Goal: Task Accomplishment & Management: Manage account settings

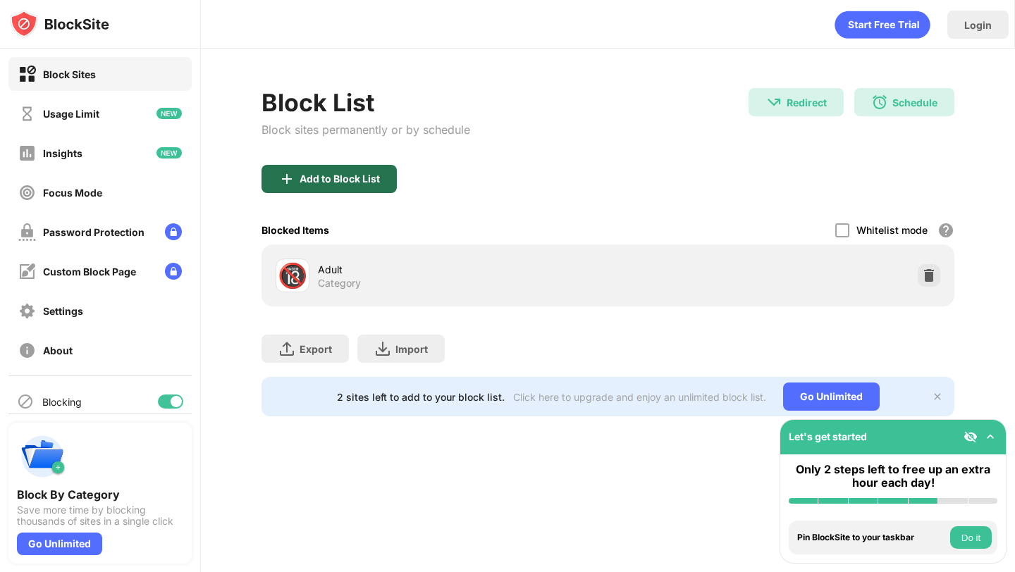
click at [320, 175] on div "Add to Block List" at bounding box center [340, 178] width 80 height 11
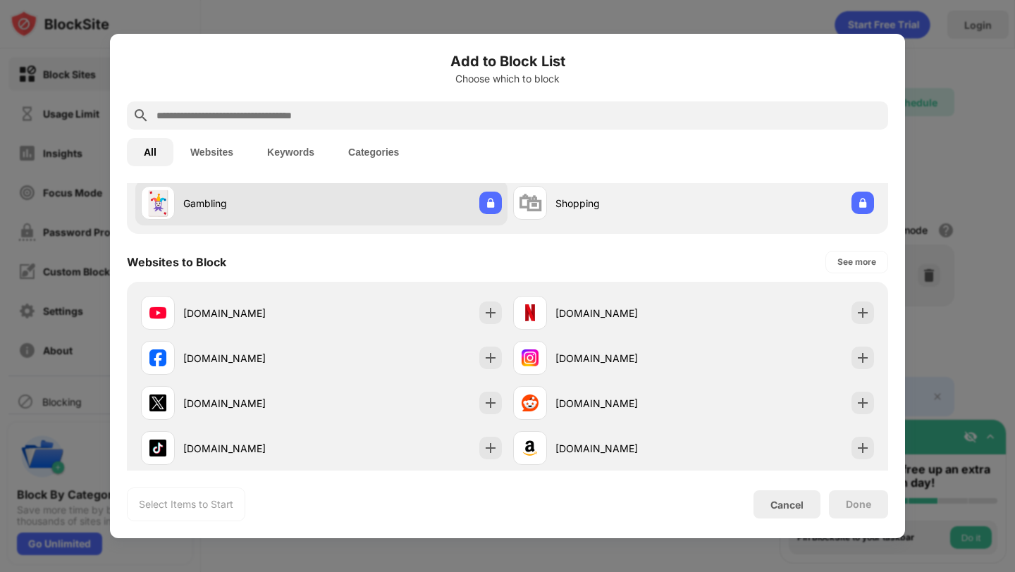
scroll to position [142, 0]
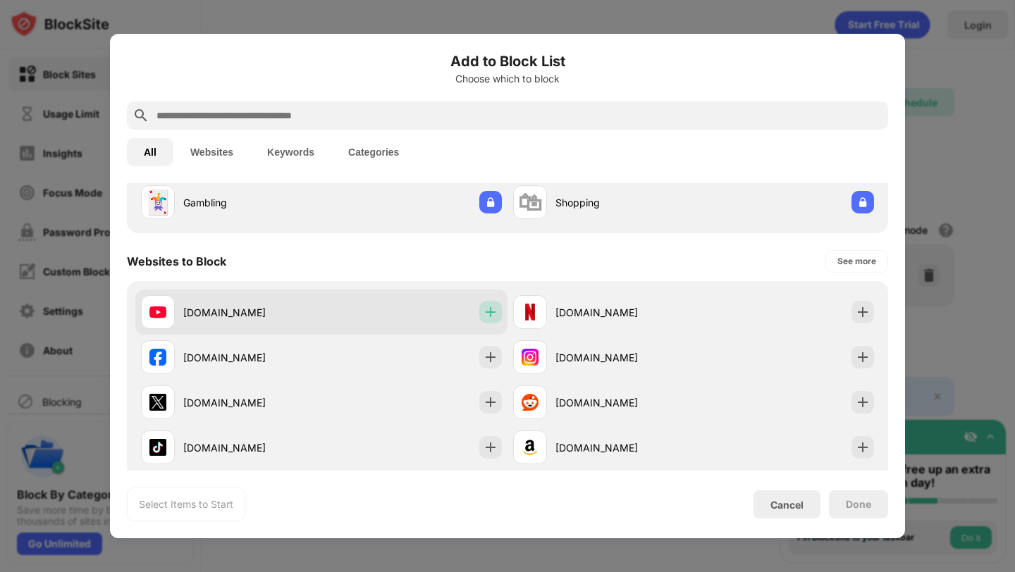
click at [486, 313] on img at bounding box center [491, 312] width 14 height 14
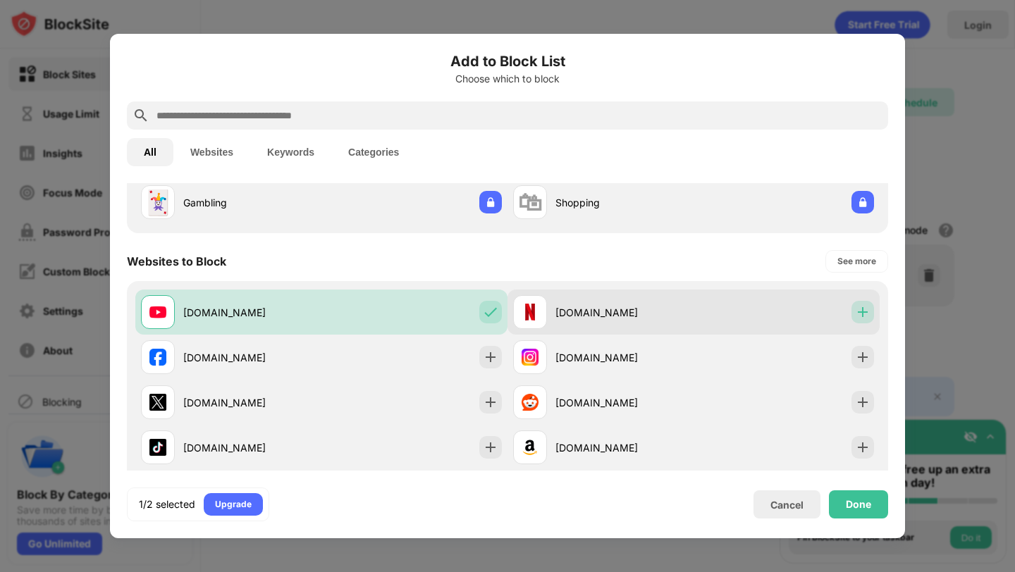
click at [866, 312] on img at bounding box center [863, 312] width 14 height 14
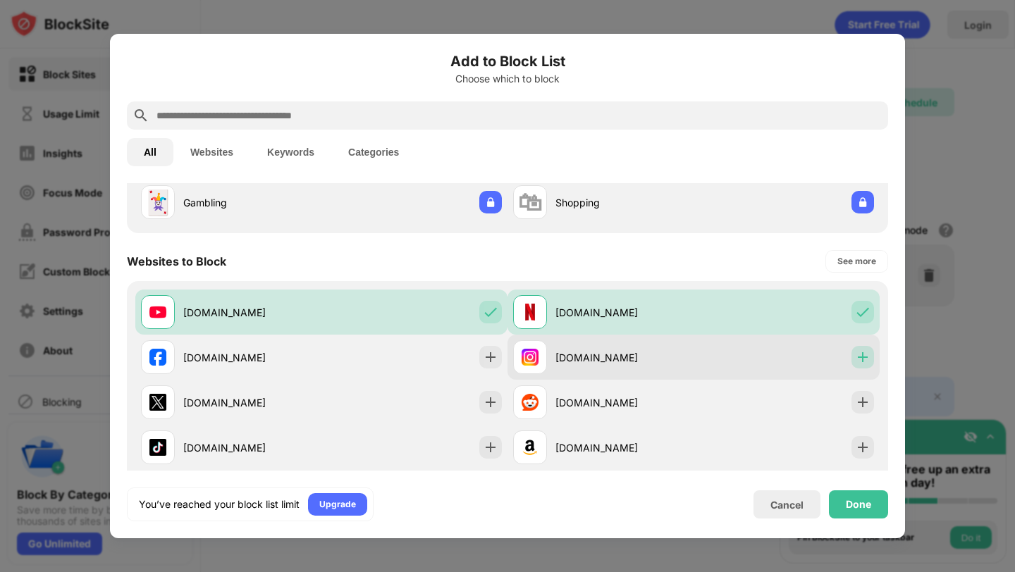
click at [861, 362] on img at bounding box center [863, 357] width 14 height 14
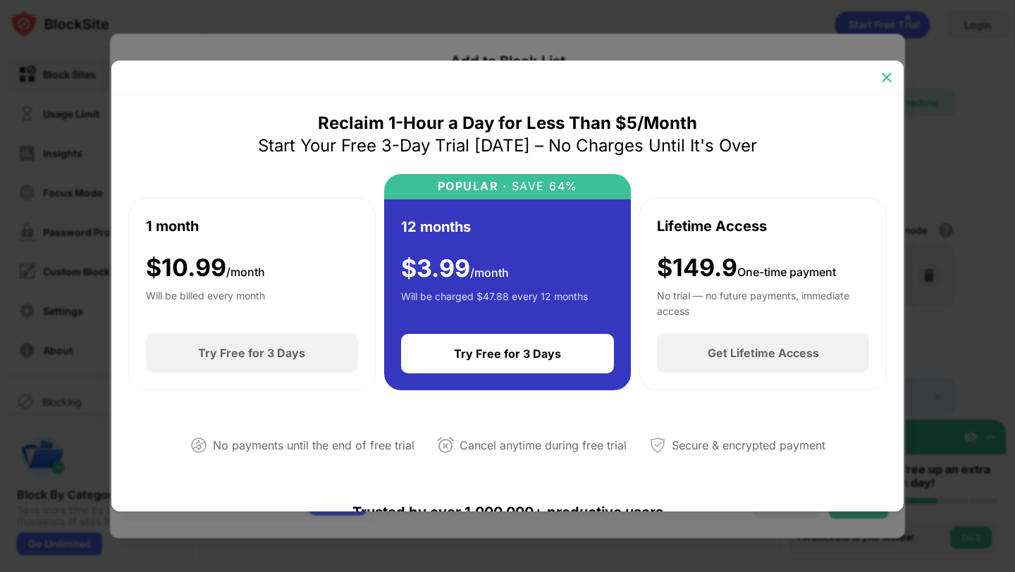
click at [892, 74] on img at bounding box center [887, 77] width 14 height 14
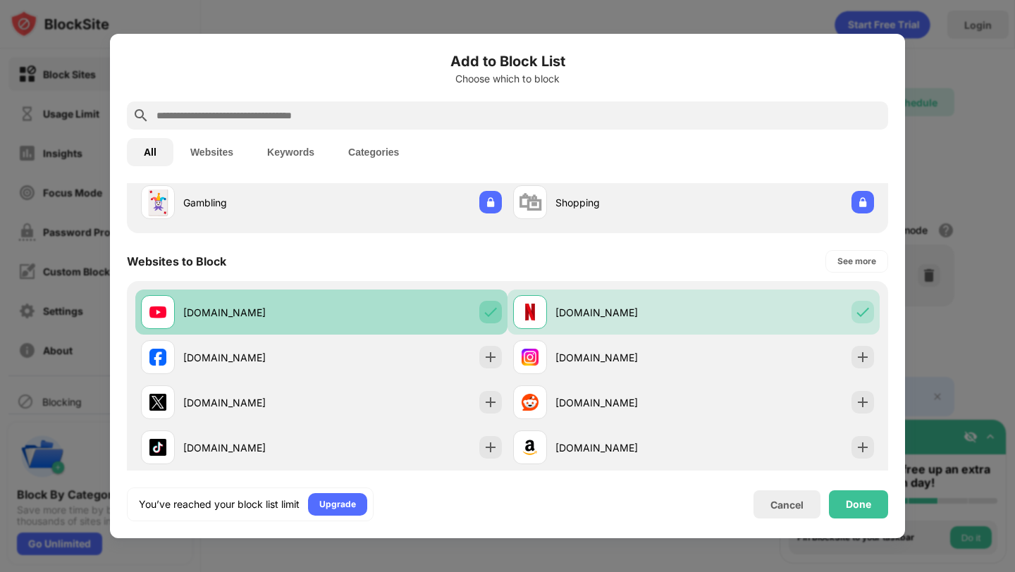
click at [491, 307] on img at bounding box center [491, 312] width 14 height 14
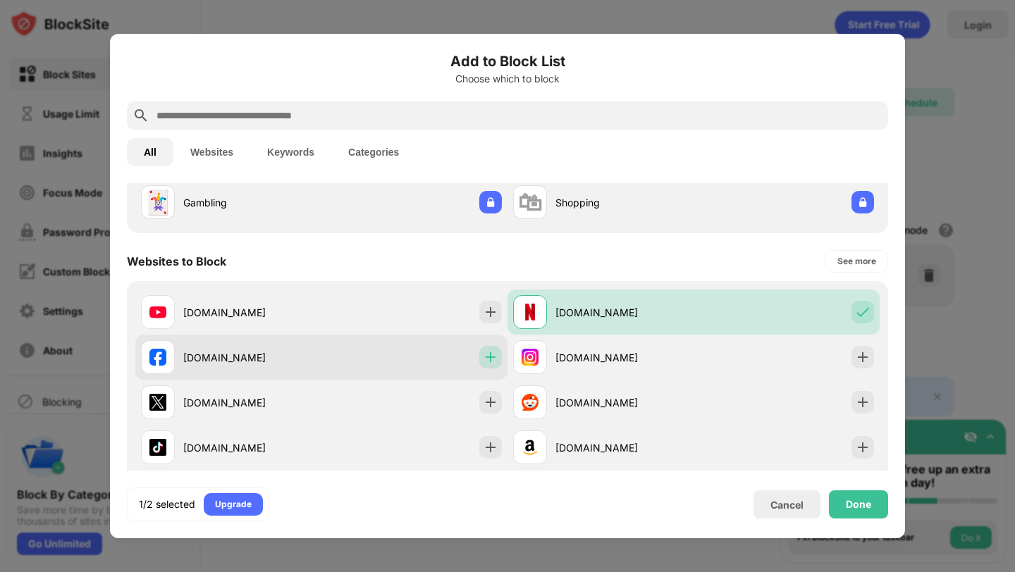
click at [491, 359] on img at bounding box center [491, 357] width 14 height 14
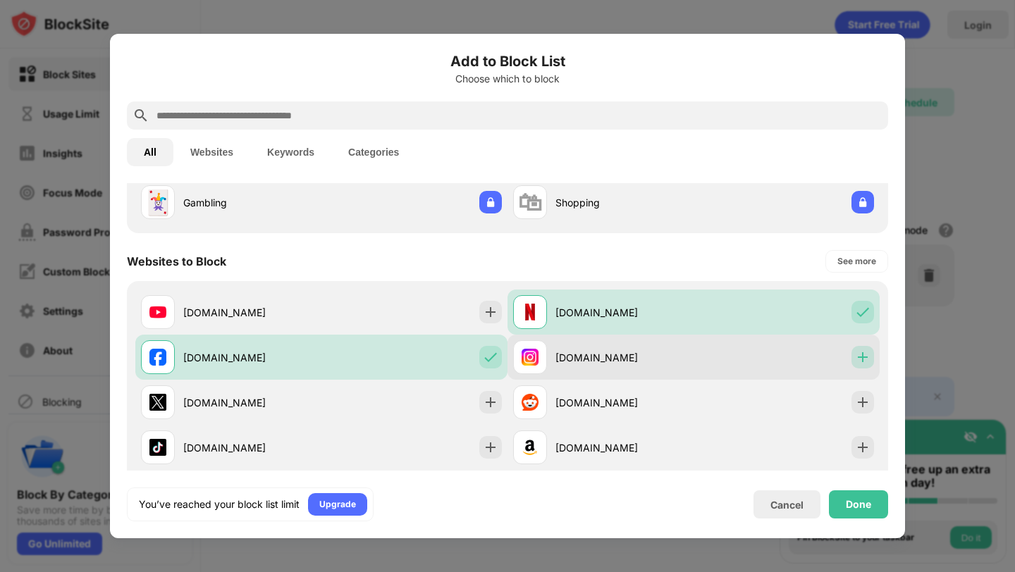
click at [865, 353] on img at bounding box center [863, 357] width 14 height 14
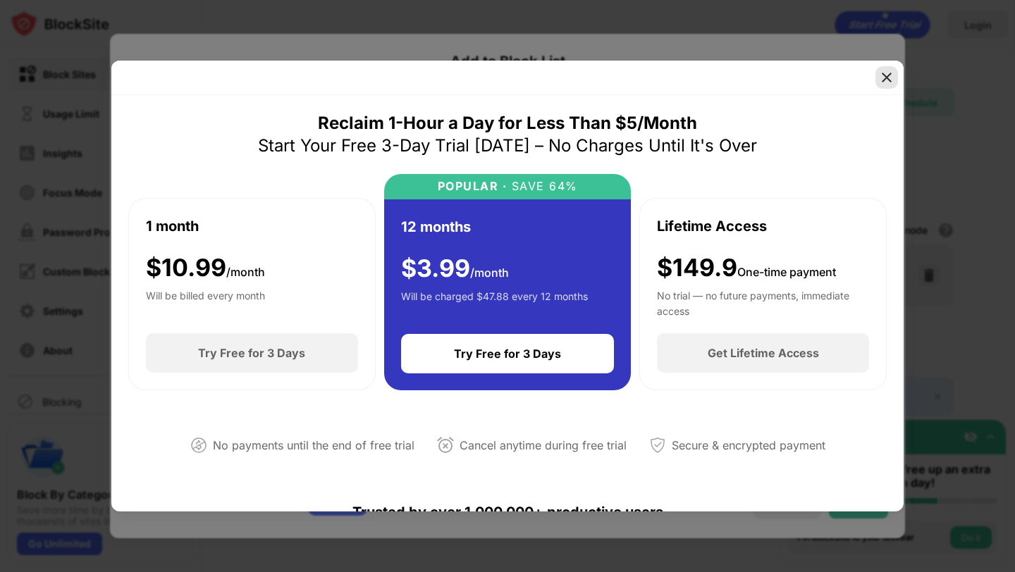
click at [890, 74] on img at bounding box center [887, 77] width 14 height 14
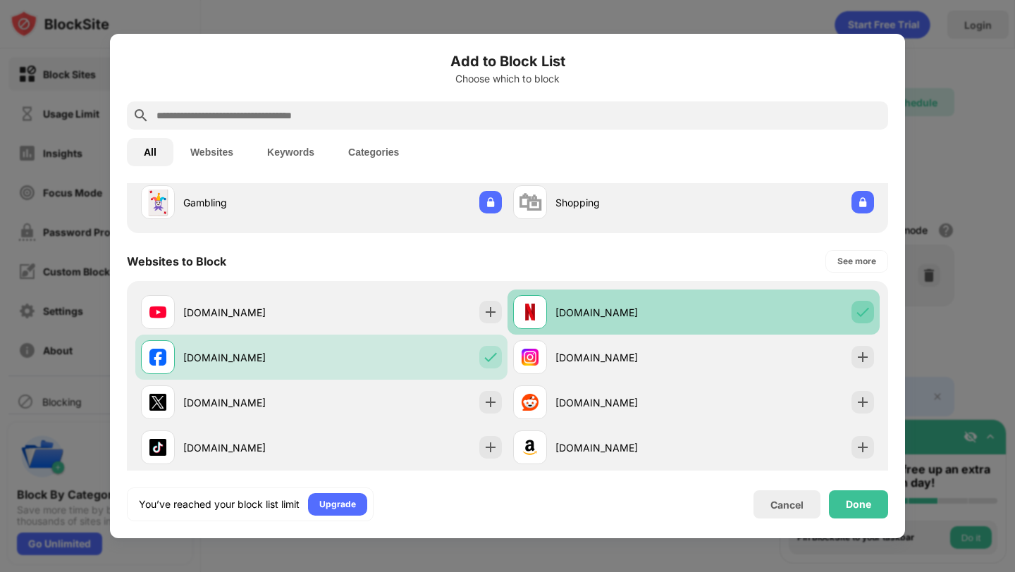
click at [871, 307] on div at bounding box center [862, 312] width 23 height 23
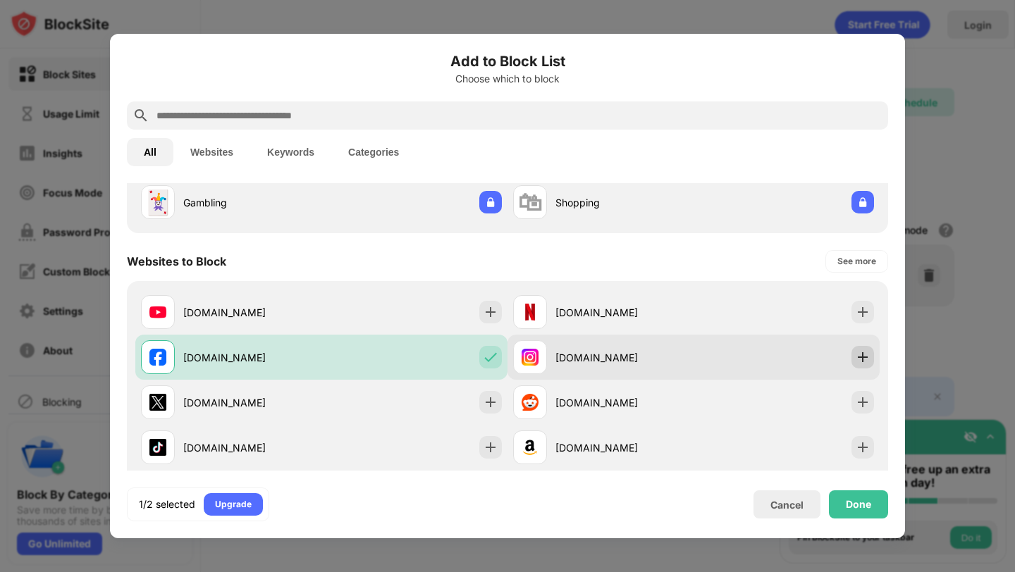
click at [866, 352] on img at bounding box center [863, 357] width 14 height 14
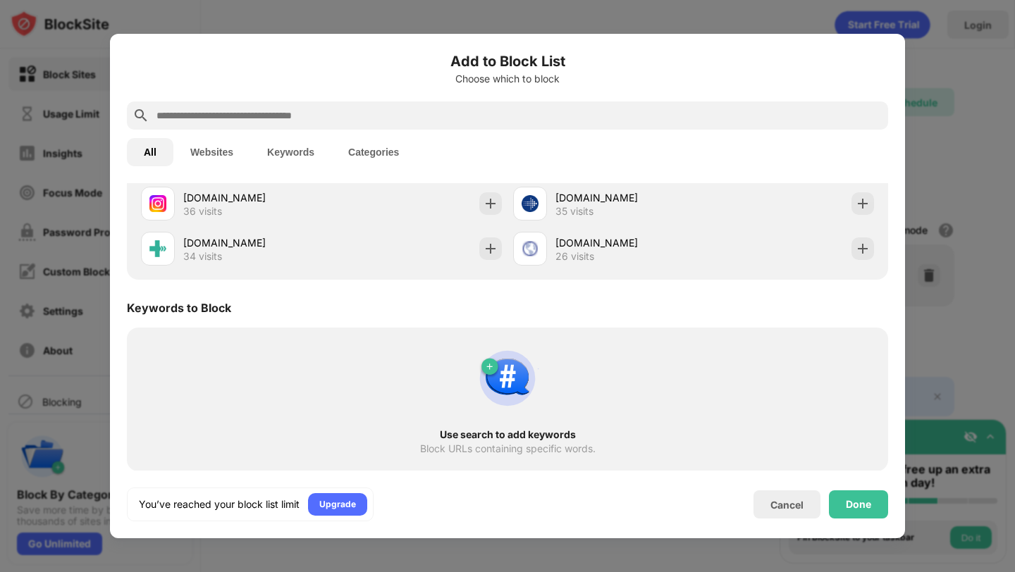
scroll to position [677, 0]
click at [851, 512] on div "Done" at bounding box center [858, 505] width 59 height 28
